Goal: Transaction & Acquisition: Purchase product/service

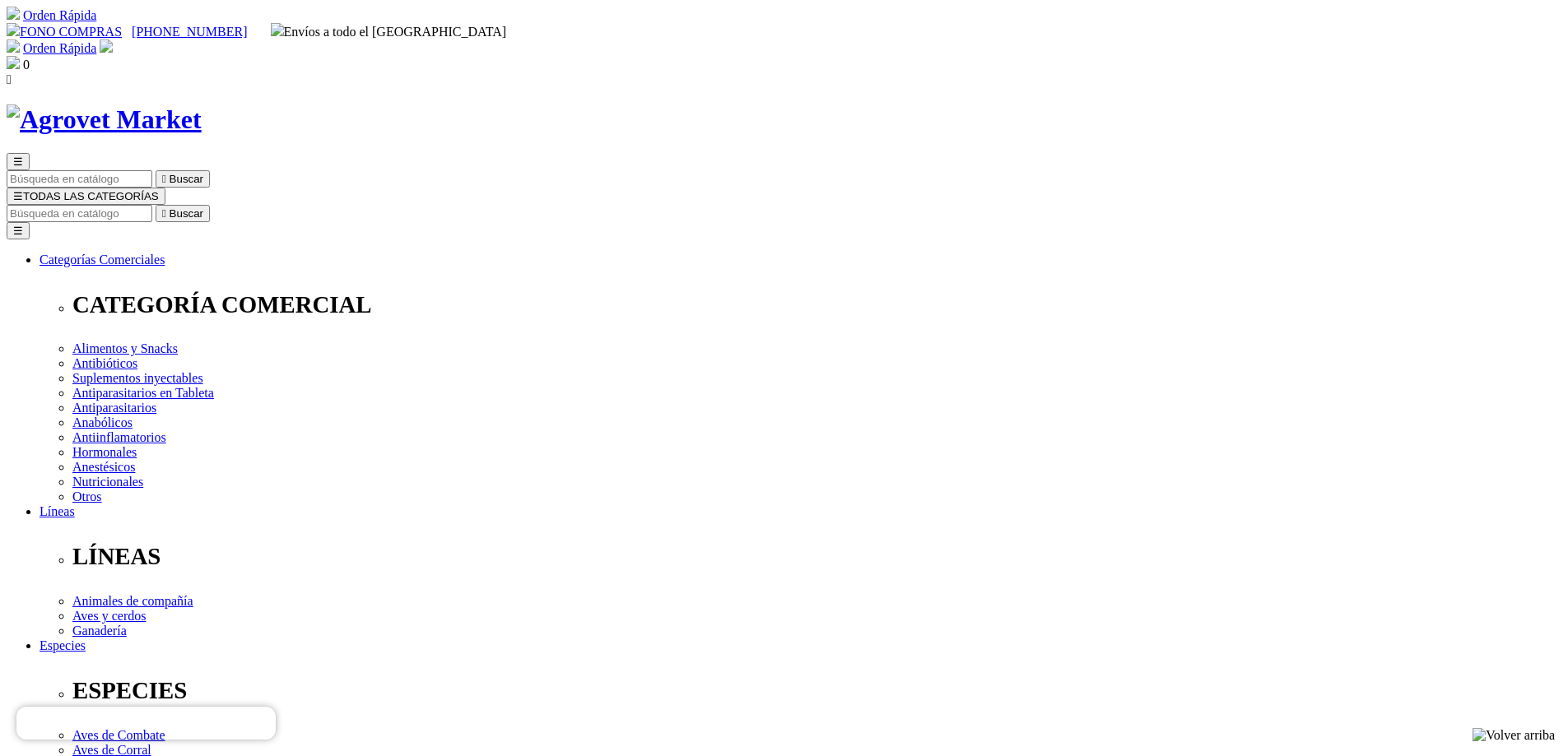
click at [153, 205] on input "Buscar" at bounding box center [79, 213] width 145 height 17
type input "respi"
click at [495, 205] on input "respi" at bounding box center [421, 213] width 145 height 17
select select "0"
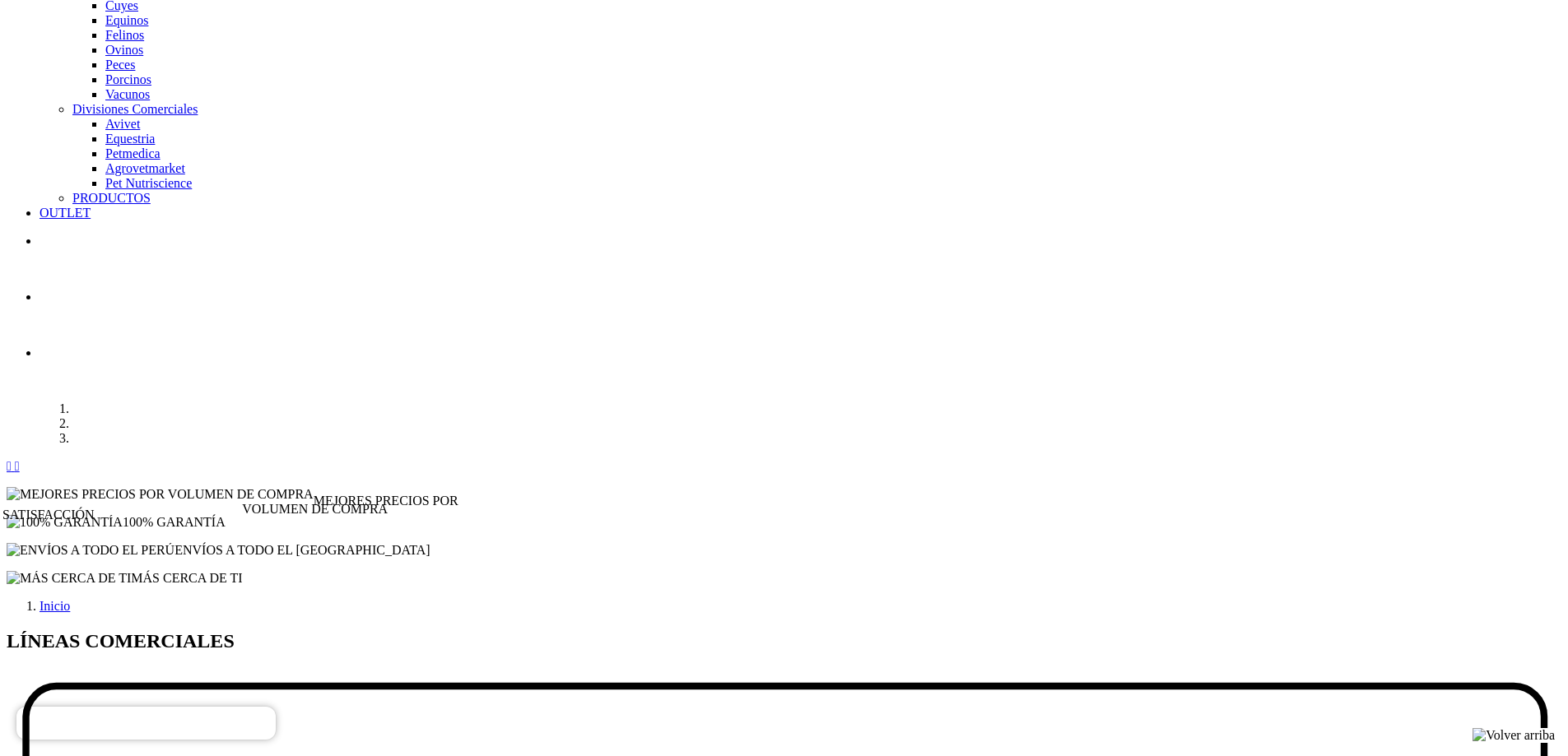
scroll to position [1564, 0]
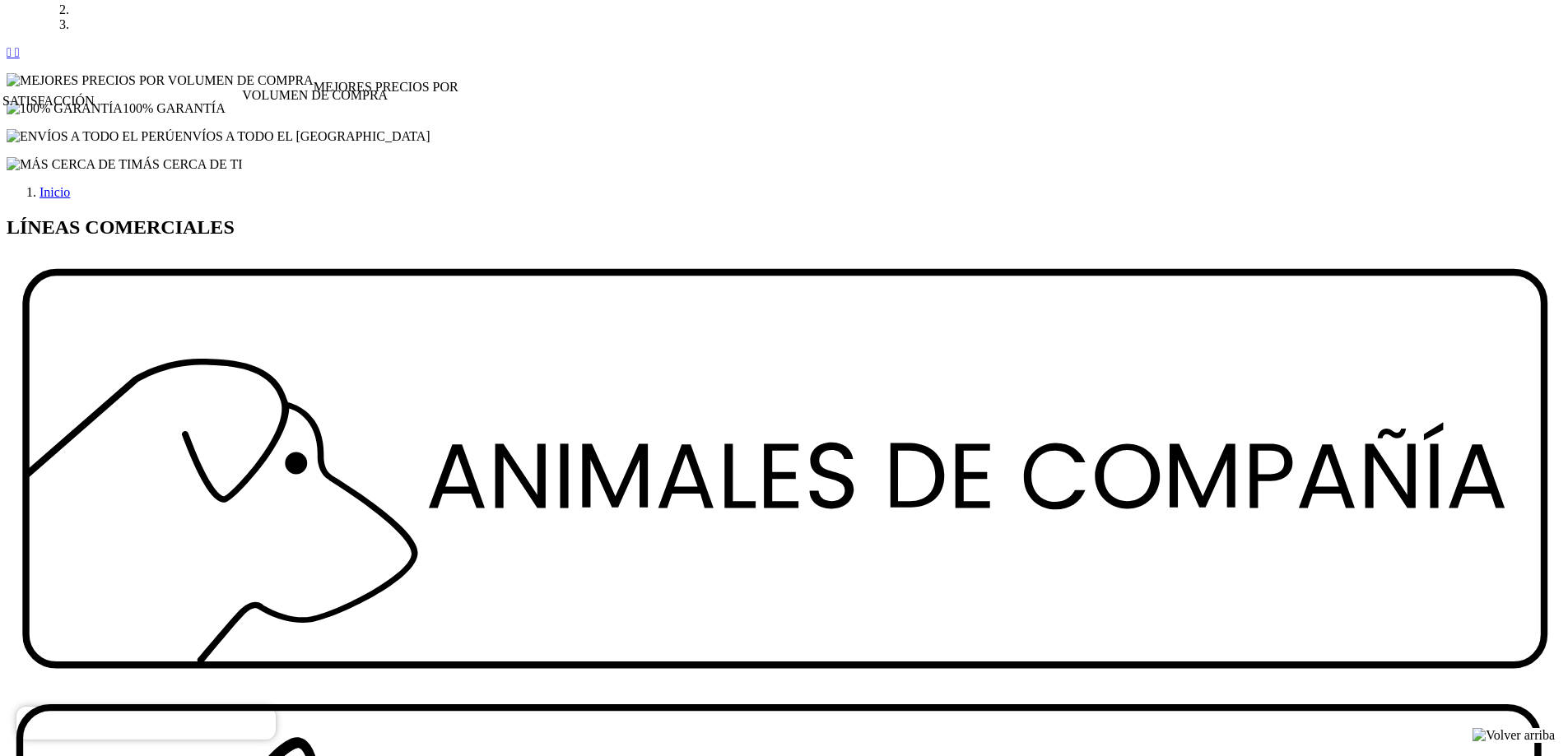
scroll to position [1892, 0]
